Goal: Transaction & Acquisition: Download file/media

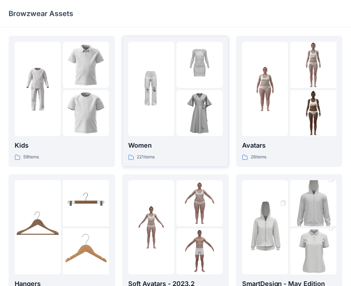
click at [168, 141] on p "Women" at bounding box center [175, 145] width 94 height 10
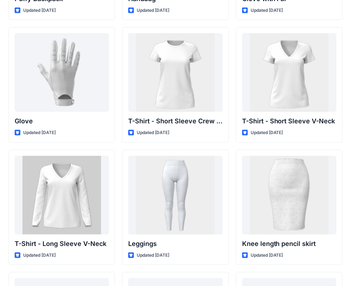
scroll to position [5612, 0]
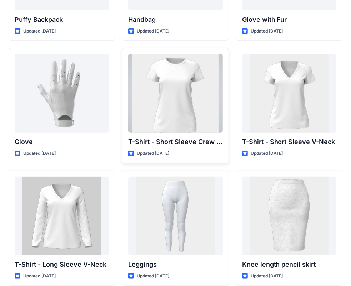
click at [151, 109] on div at bounding box center [175, 93] width 94 height 79
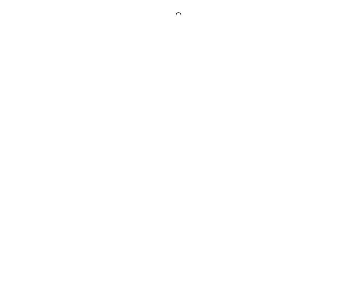
click at [151, 109] on div at bounding box center [178, 143] width 357 height 286
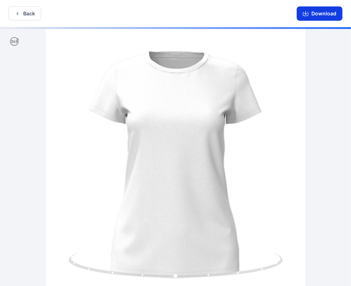
click at [314, 15] on button "Download" at bounding box center [320, 13] width 46 height 14
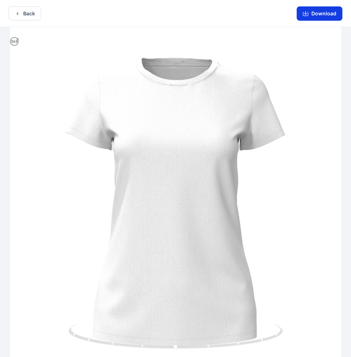
click at [319, 11] on button "Download" at bounding box center [320, 13] width 46 height 14
